Goal: Information Seeking & Learning: Check status

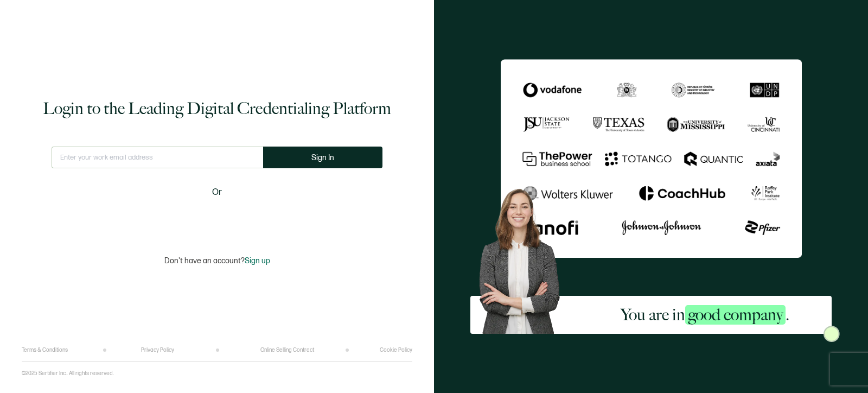
click at [229, 222] on div "Sign in with Google. Opens in new tab" at bounding box center [217, 218] width 125 height 24
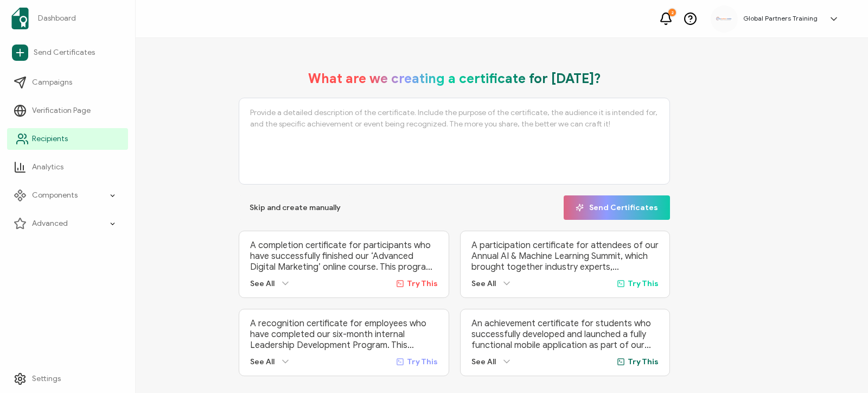
click at [74, 137] on link "Recipients" at bounding box center [67, 139] width 121 height 22
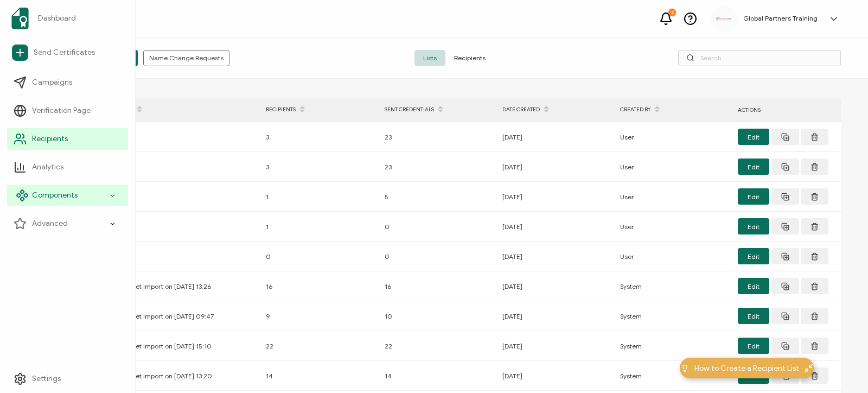
click at [61, 193] on span "Components" at bounding box center [55, 195] width 46 height 11
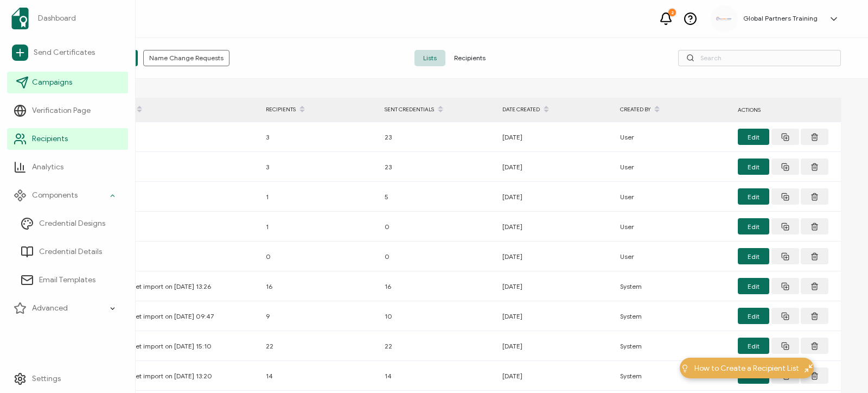
click at [53, 86] on span "Campaigns" at bounding box center [52, 82] width 40 height 11
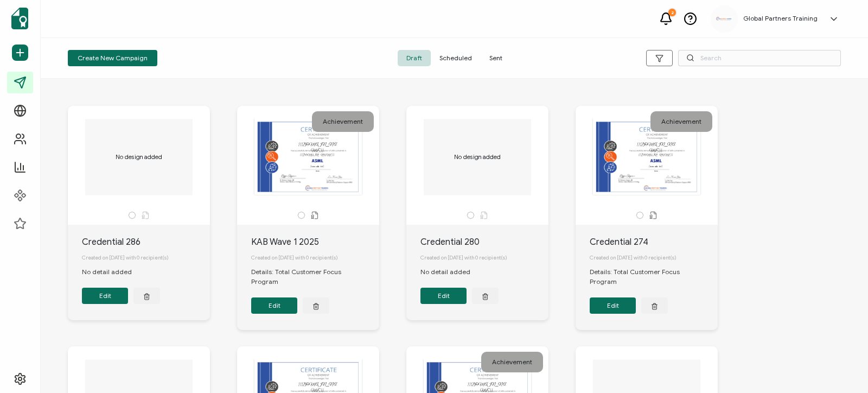
click at [498, 55] on span "Sent" at bounding box center [496, 58] width 30 height 16
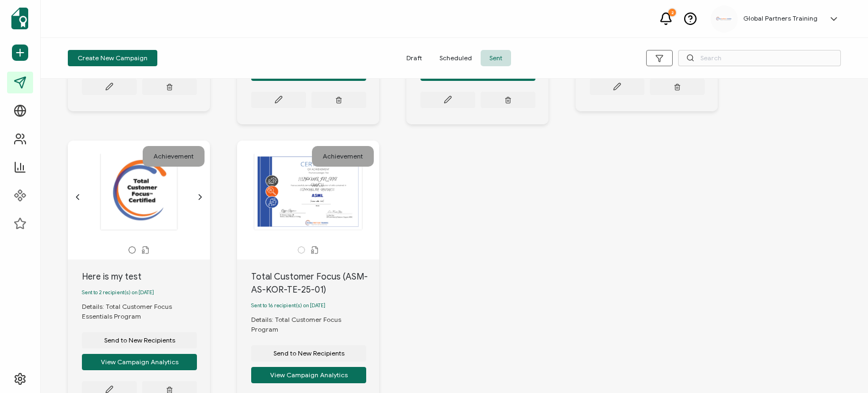
scroll to position [651, 0]
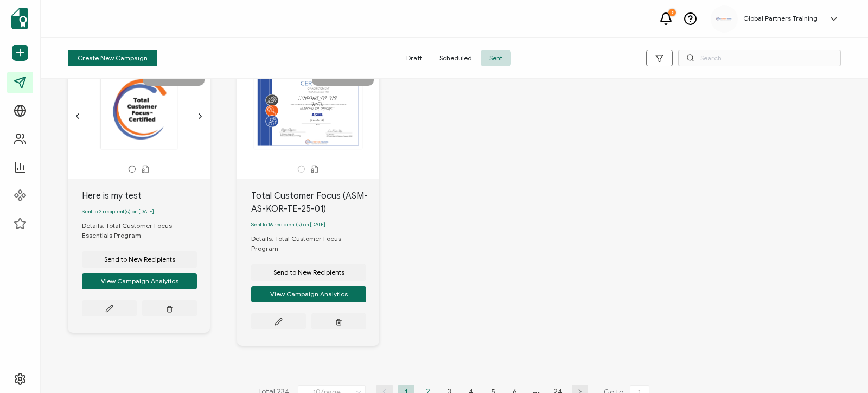
click at [426, 385] on li "2" at bounding box center [428, 392] width 16 height 14
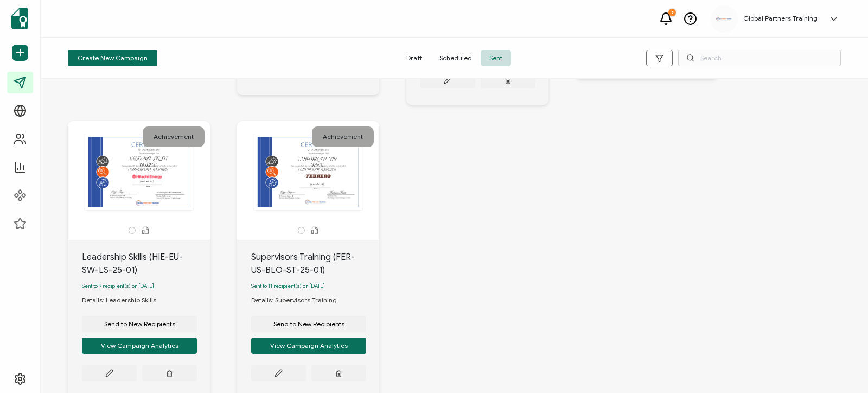
scroll to position [674, 0]
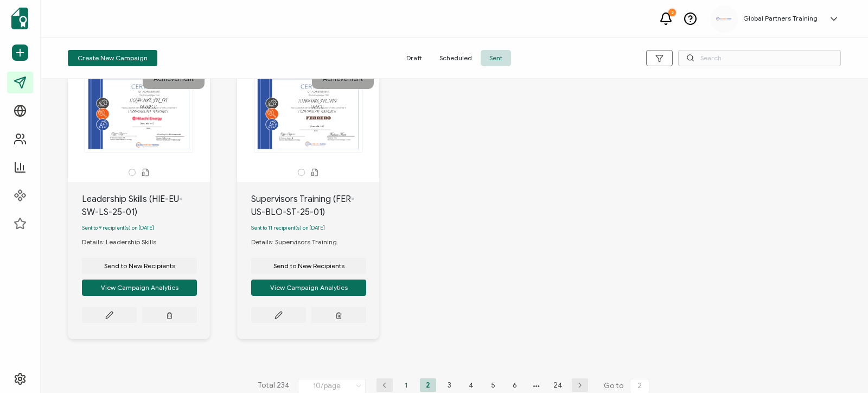
click at [403, 378] on li "1" at bounding box center [406, 385] width 16 height 14
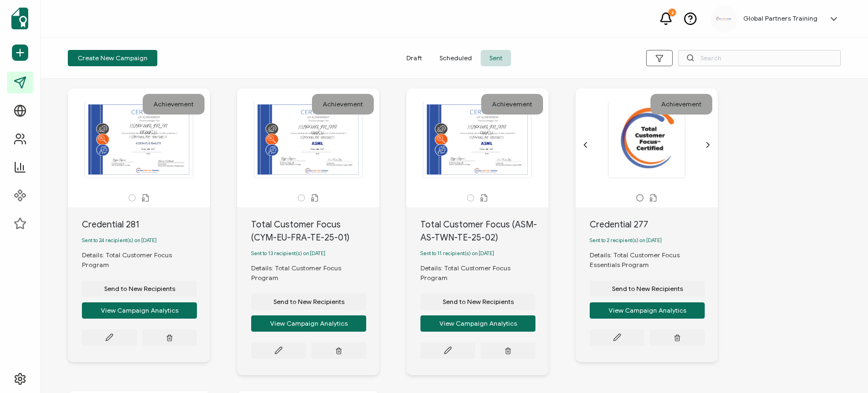
scroll to position [0, 0]
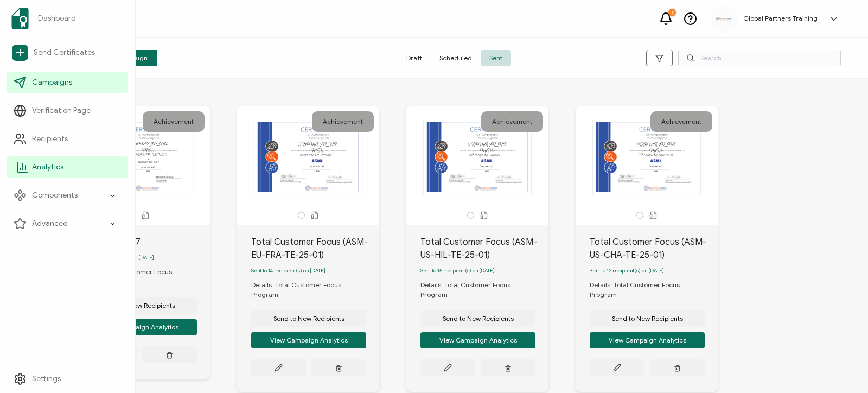
click at [45, 169] on span "Analytics" at bounding box center [47, 167] width 31 height 11
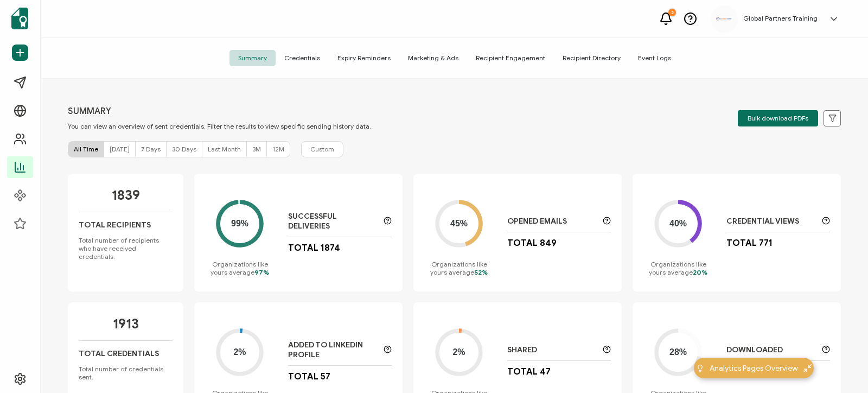
click at [652, 52] on span "Event Logs" at bounding box center [654, 58] width 50 height 16
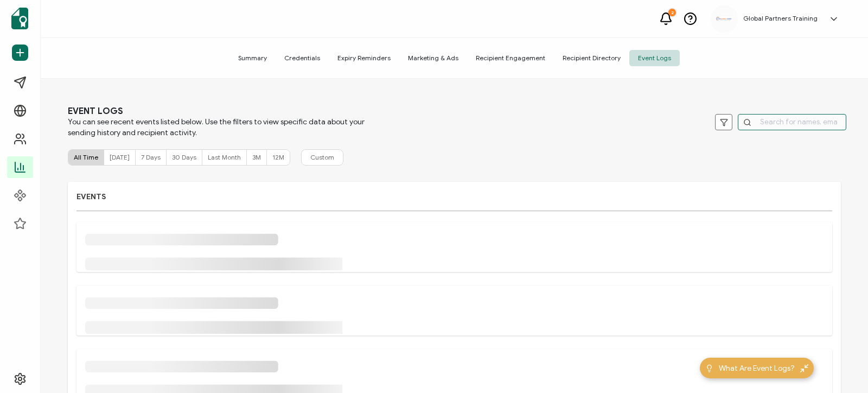
click at [753, 124] on input "text" at bounding box center [792, 122] width 109 height 16
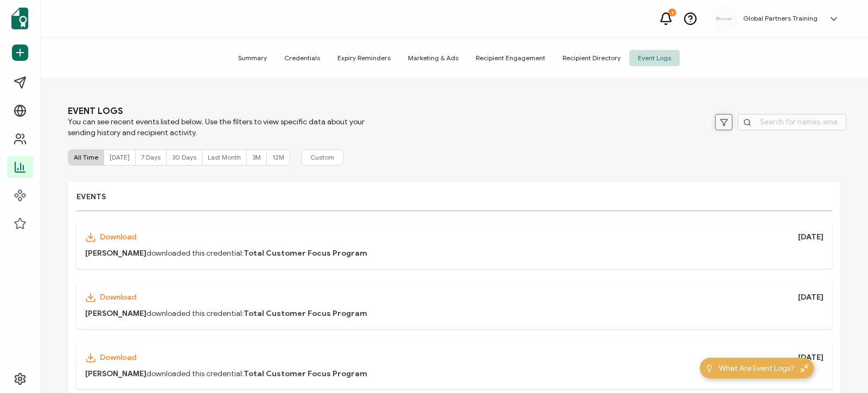
click at [728, 120] on button at bounding box center [723, 122] width 17 height 16
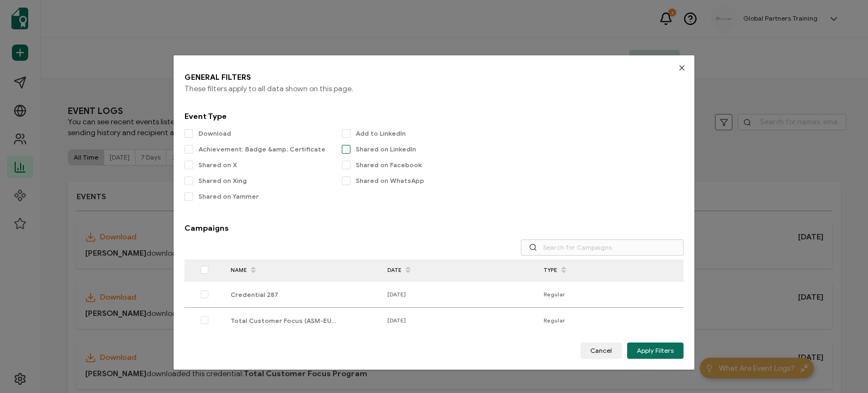
click at [342, 147] on span "checkbox-group" at bounding box center [346, 149] width 9 height 9
click at [351, 145] on input "Shared on LinkedIn" at bounding box center [351, 145] width 0 height 0
click at [664, 350] on span "Apply Filters" at bounding box center [655, 350] width 37 height 16
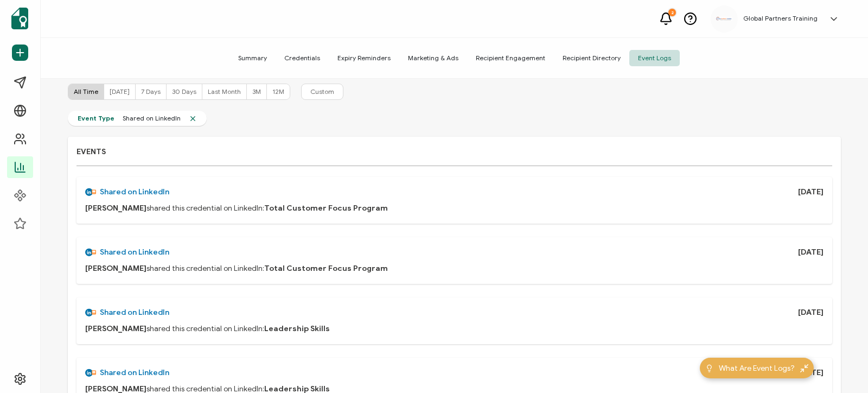
scroll to position [69, 0]
